Goal: Transaction & Acquisition: Obtain resource

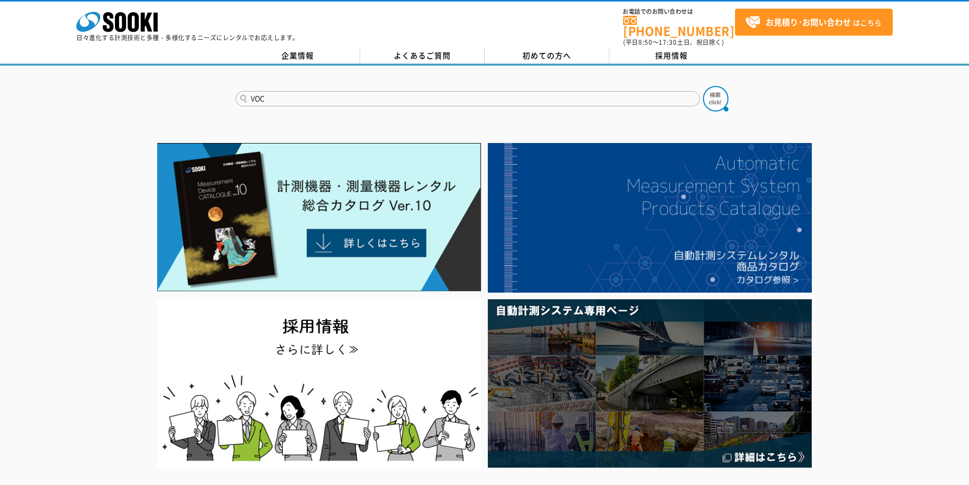
type input "VOC"
click at [703, 86] on button at bounding box center [715, 98] width 25 height 25
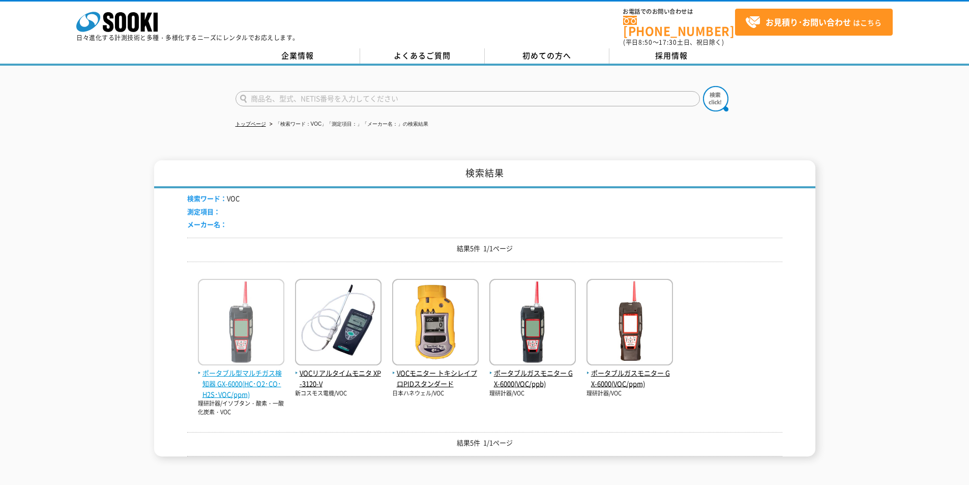
click at [233, 371] on span "ポータブル型マルチガス検知器 GX-6000(HC･O2･CO･H2S･VOC/ppm)" at bounding box center [241, 384] width 86 height 32
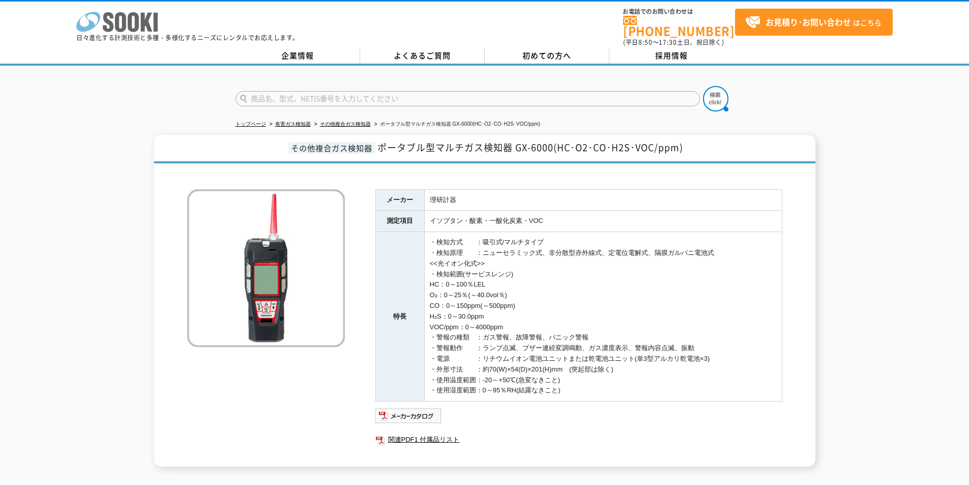
click at [130, 15] on icon at bounding box center [133, 22] width 11 height 20
